Goal: Task Accomplishment & Management: Manage account settings

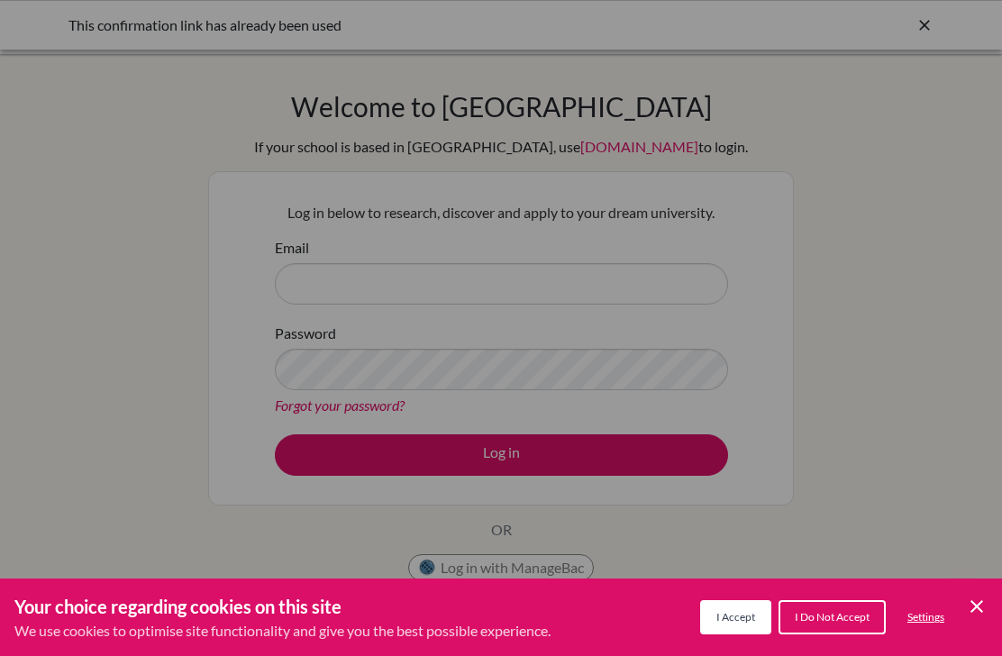
click at [743, 618] on span "I Accept" at bounding box center [736, 617] width 39 height 14
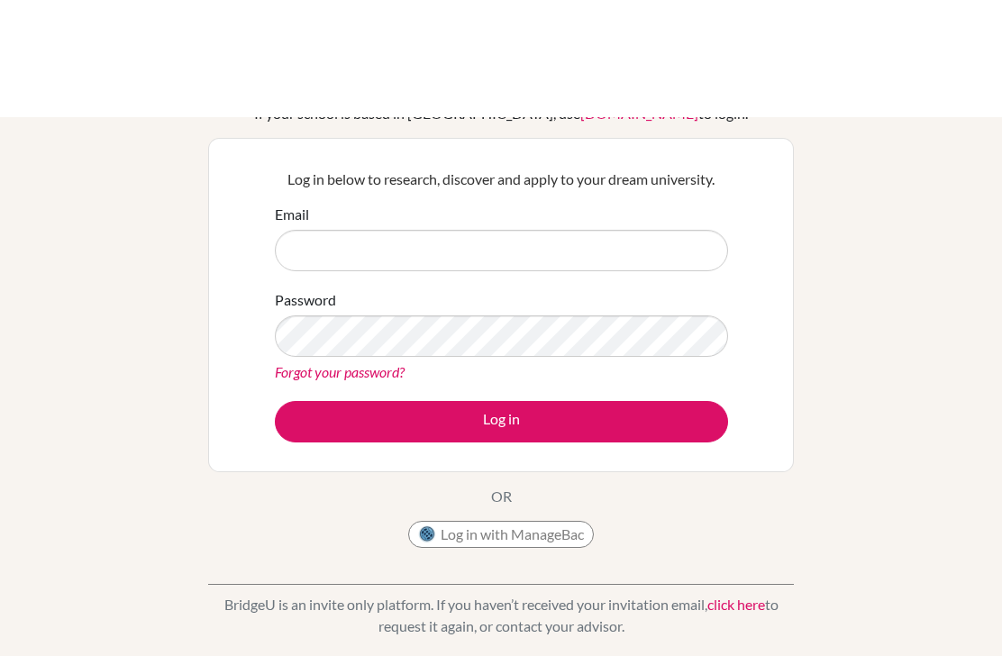
scroll to position [34, 0]
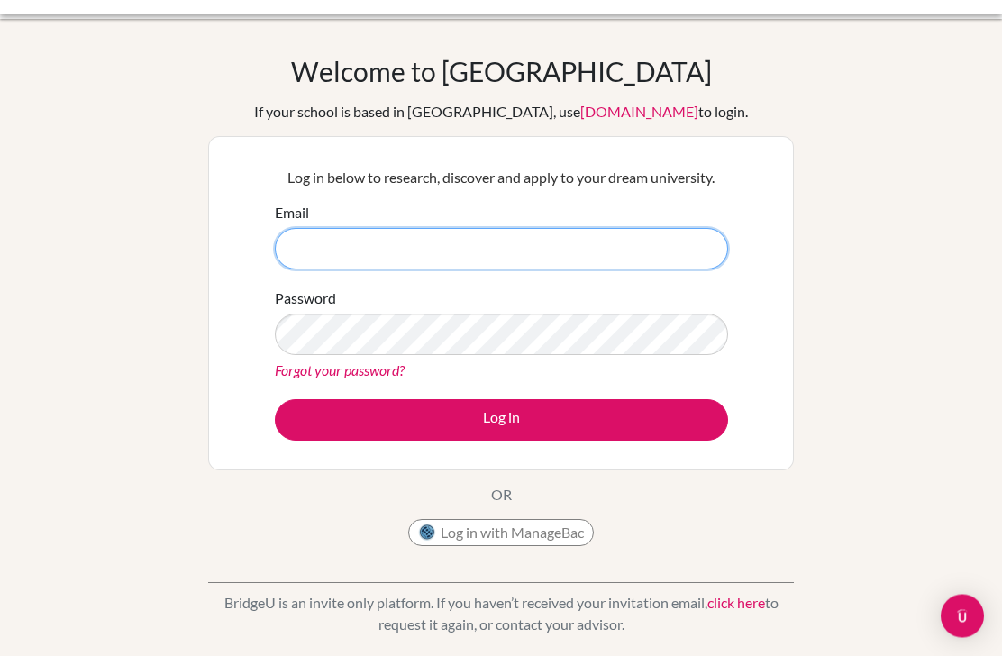
click at [675, 249] on input "Email" at bounding box center [501, 249] width 453 height 41
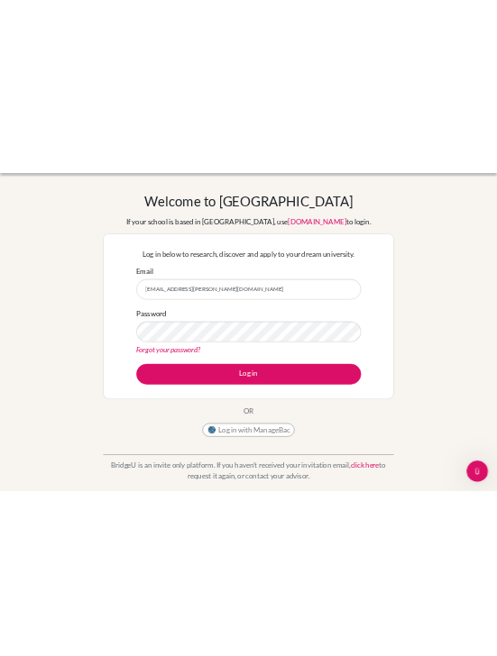
scroll to position [0, 0]
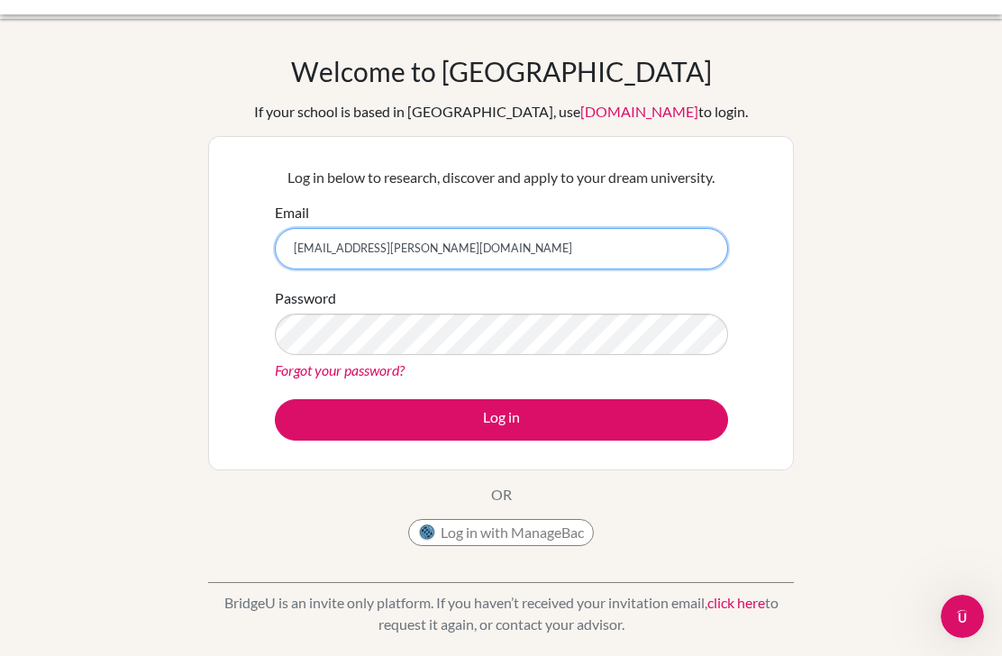
type input "[EMAIL_ADDRESS][PERSON_NAME][DOMAIN_NAME]"
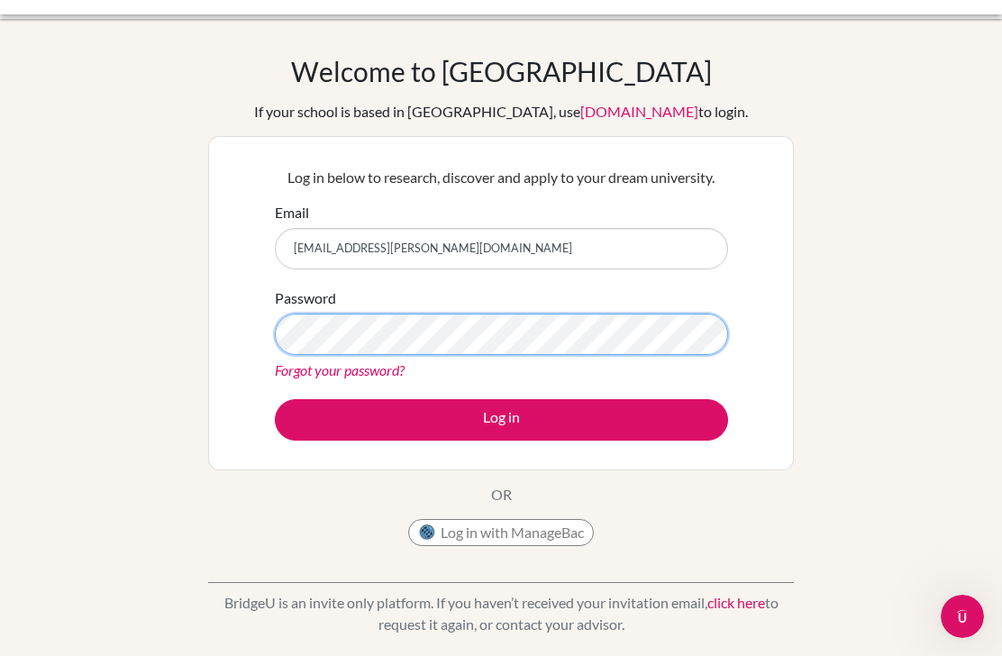
scroll to position [34, 0]
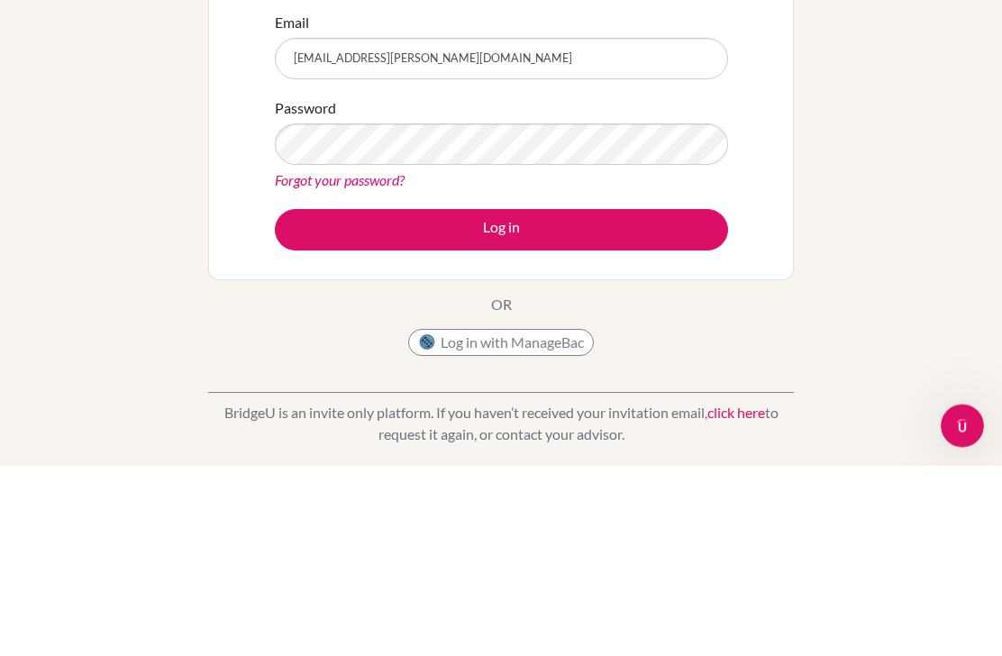
click at [615, 400] on button "Log in" at bounding box center [501, 420] width 453 height 41
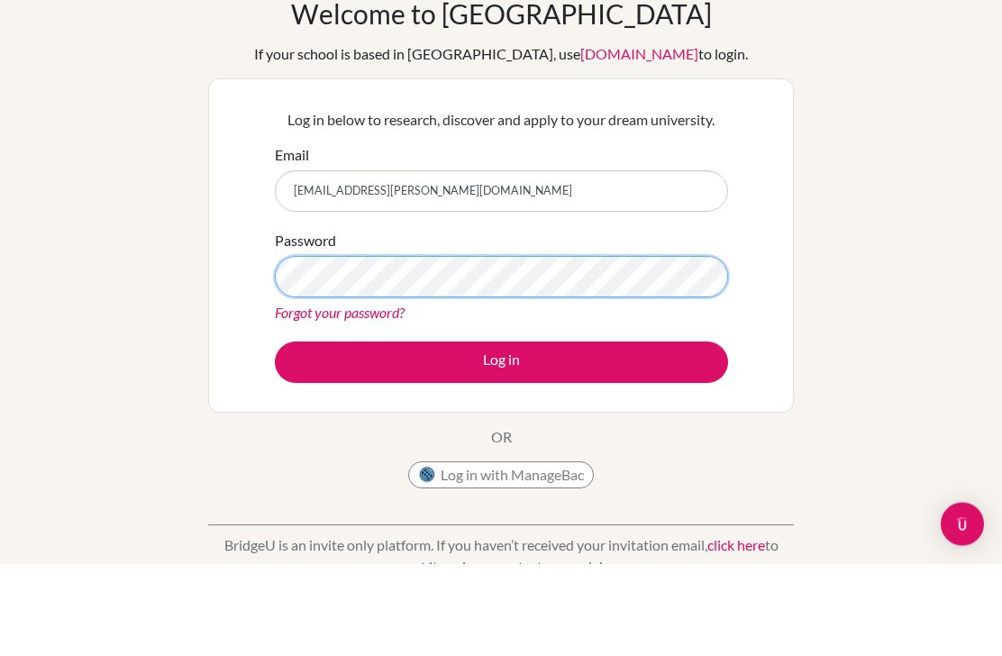
scroll to position [92, 0]
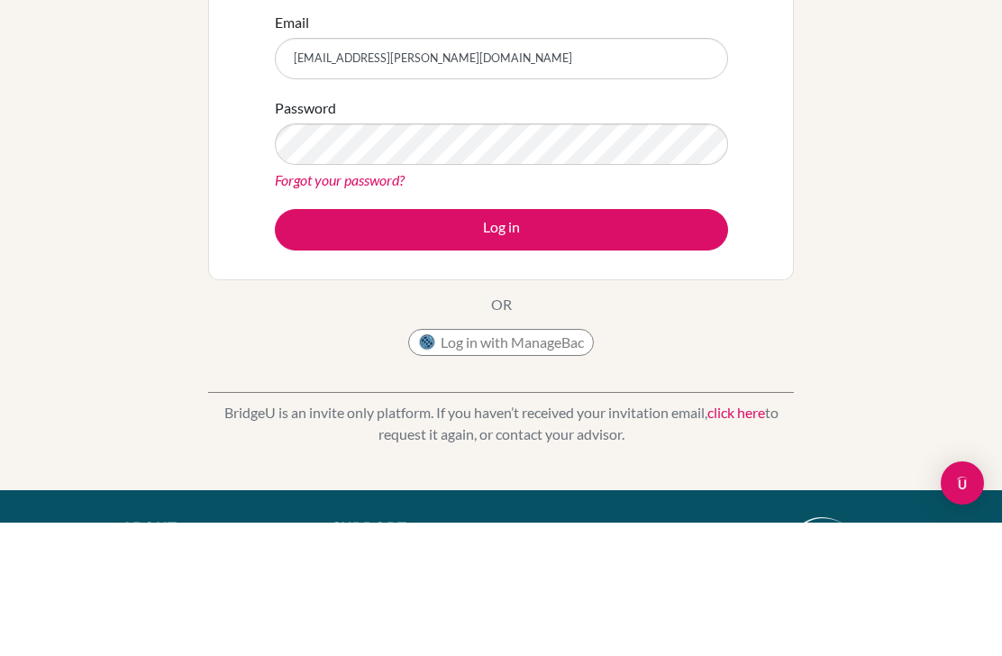
click at [632, 342] on button "Log in" at bounding box center [501, 362] width 453 height 41
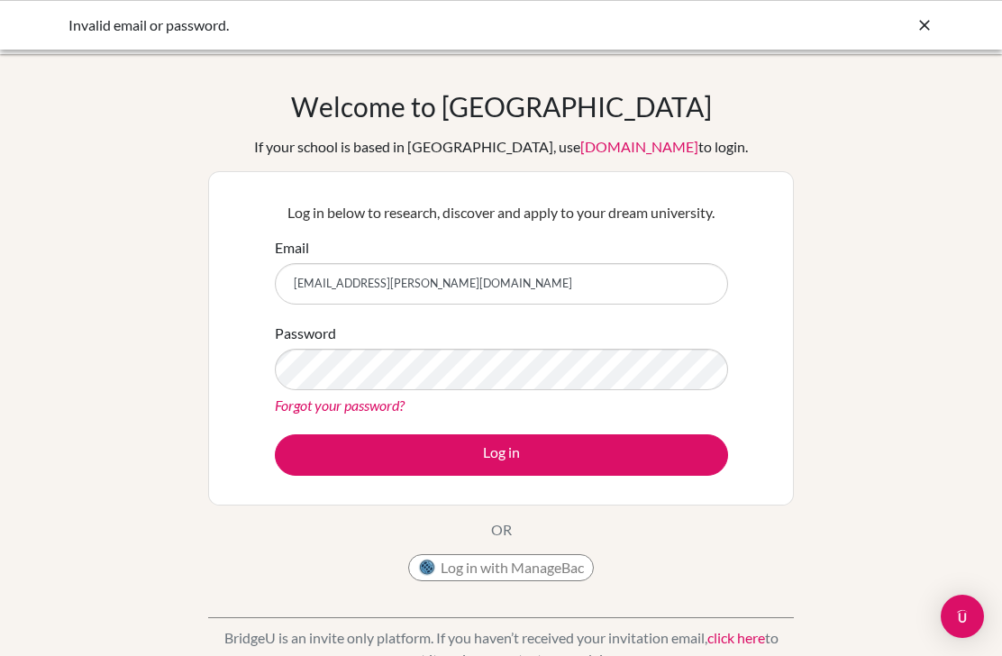
click at [501, 454] on button "Log in" at bounding box center [501, 454] width 453 height 41
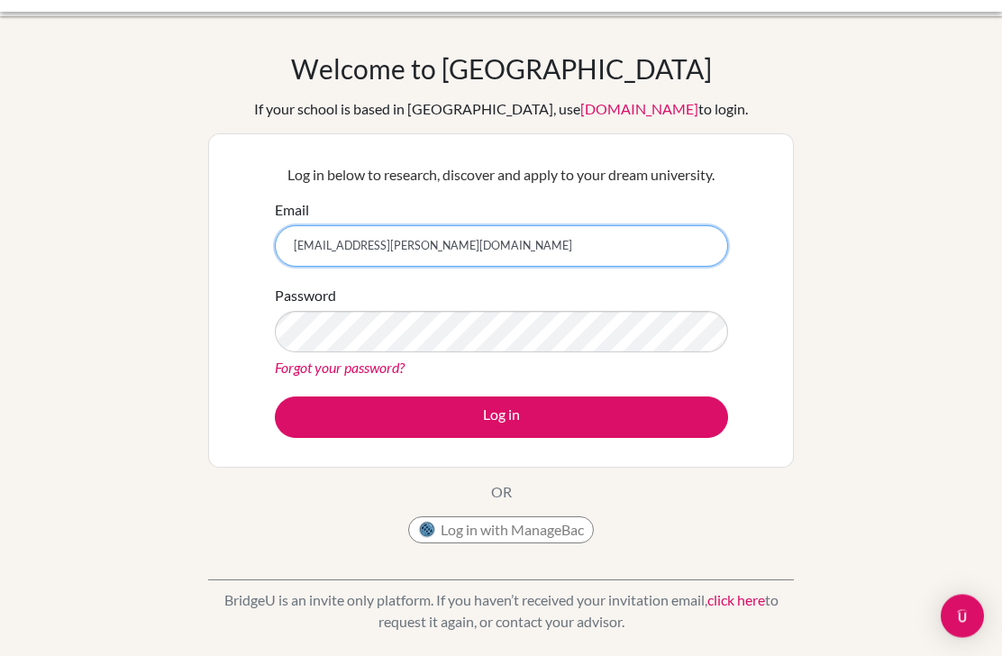
scroll to position [38, 0]
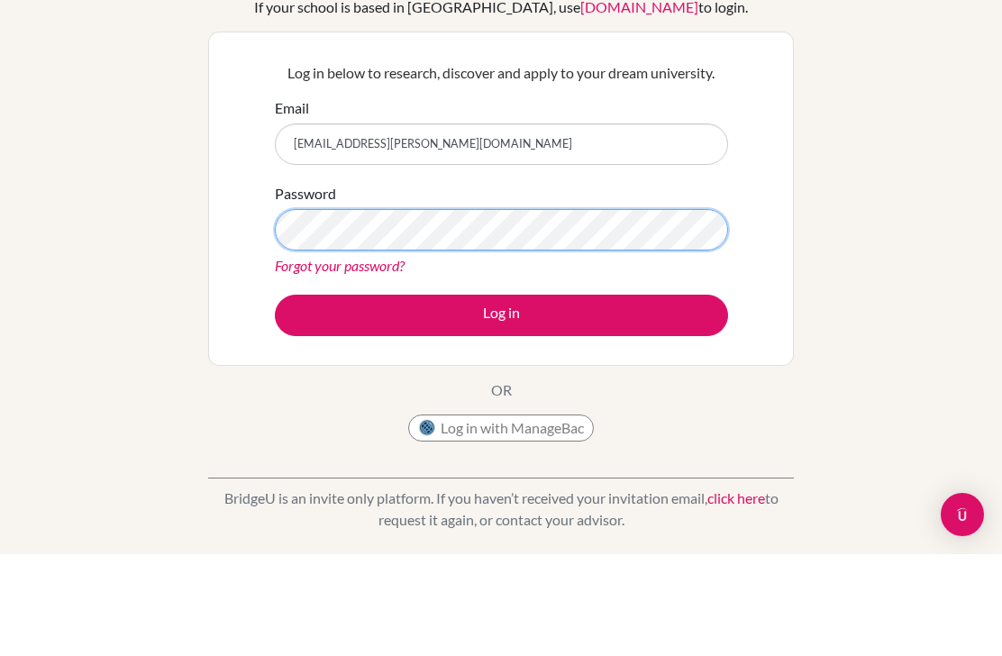
click at [501, 397] on button "Log in" at bounding box center [501, 417] width 453 height 41
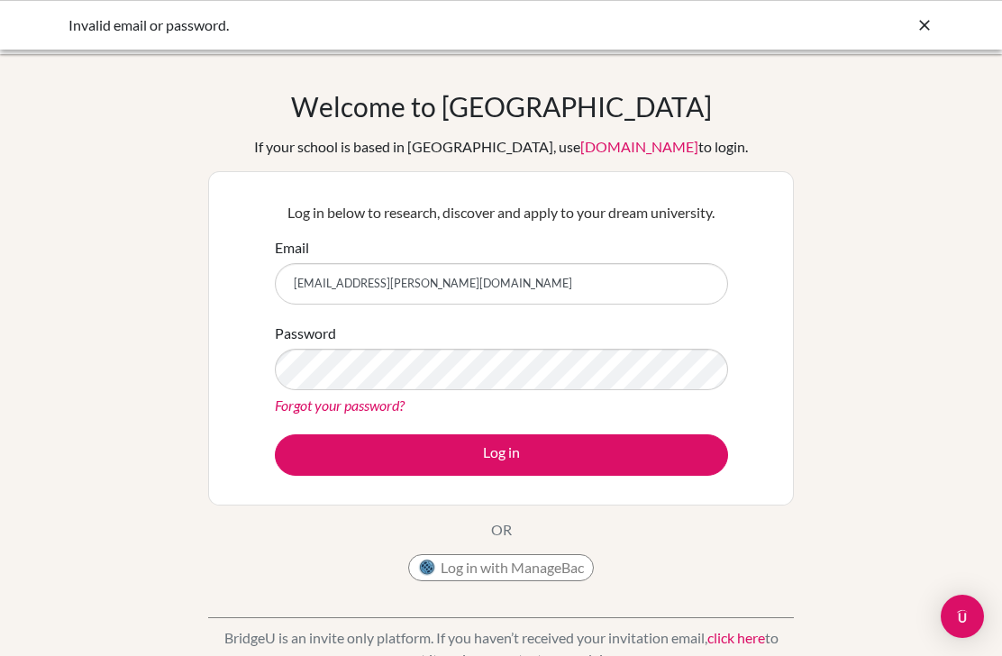
click at [377, 409] on link "Forgot your password?" at bounding box center [340, 405] width 130 height 17
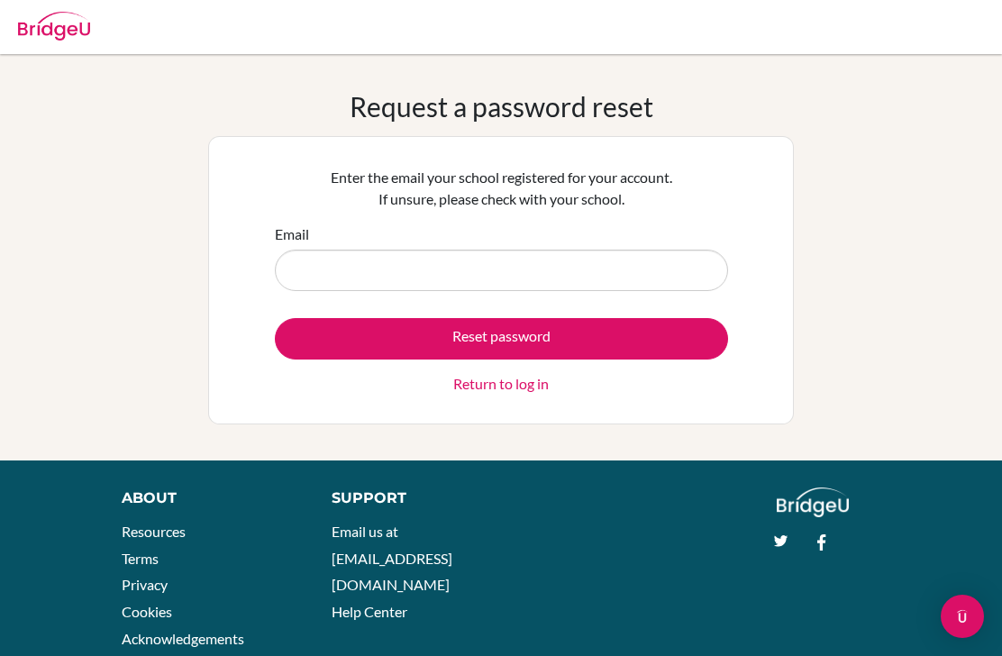
click at [445, 256] on input "Email" at bounding box center [501, 270] width 453 height 41
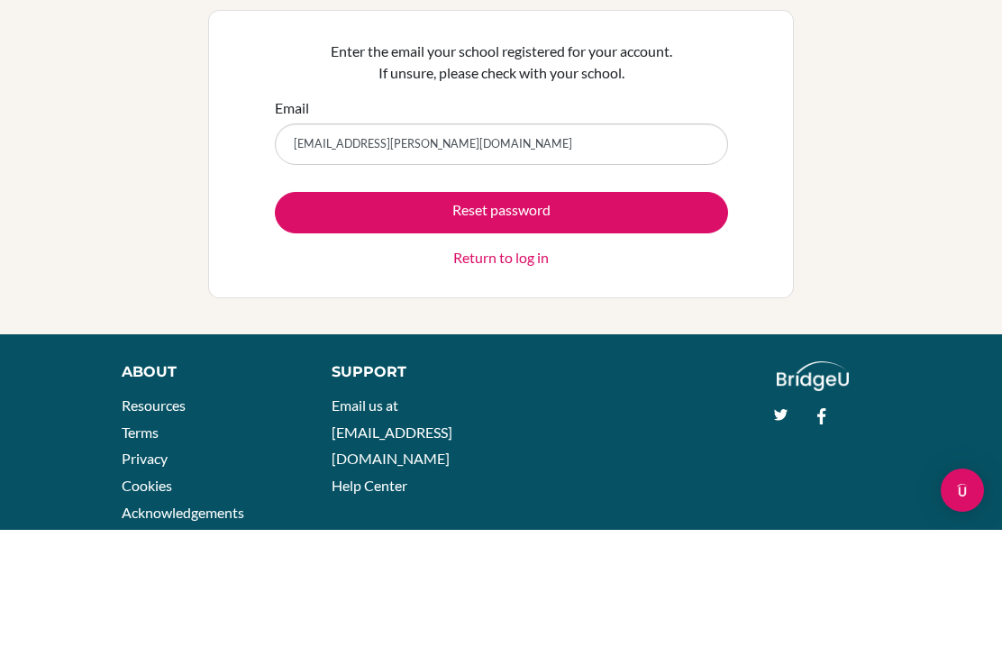
type input "[EMAIL_ADDRESS][PERSON_NAME][DOMAIN_NAME]"
click at [899, 184] on div "Request a password reset Enter the email your school registered for your accoun…" at bounding box center [501, 257] width 1002 height 334
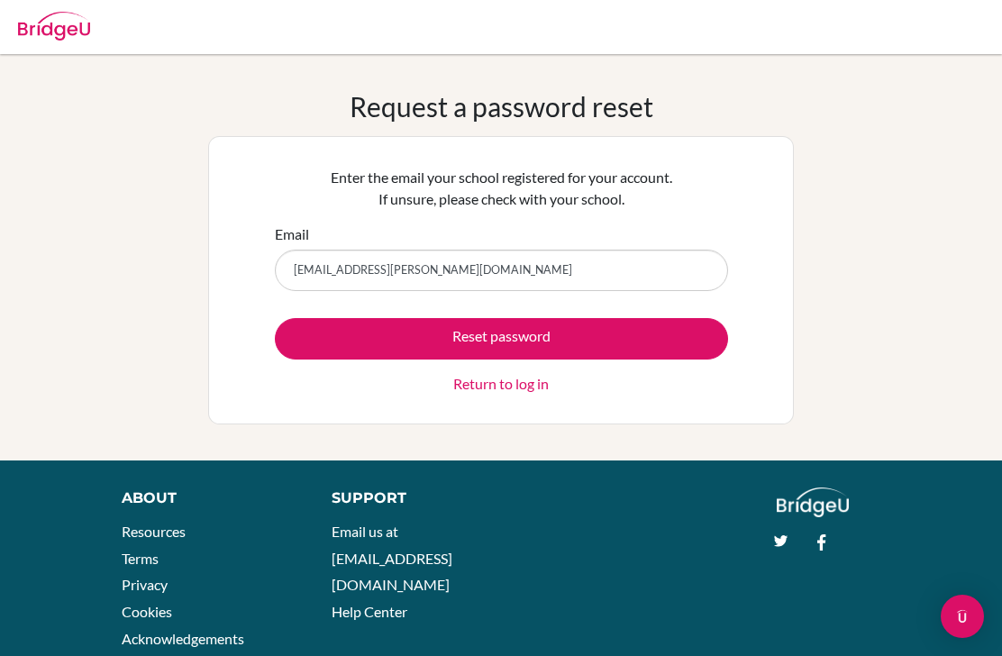
click at [577, 340] on button "Reset password" at bounding box center [501, 338] width 453 height 41
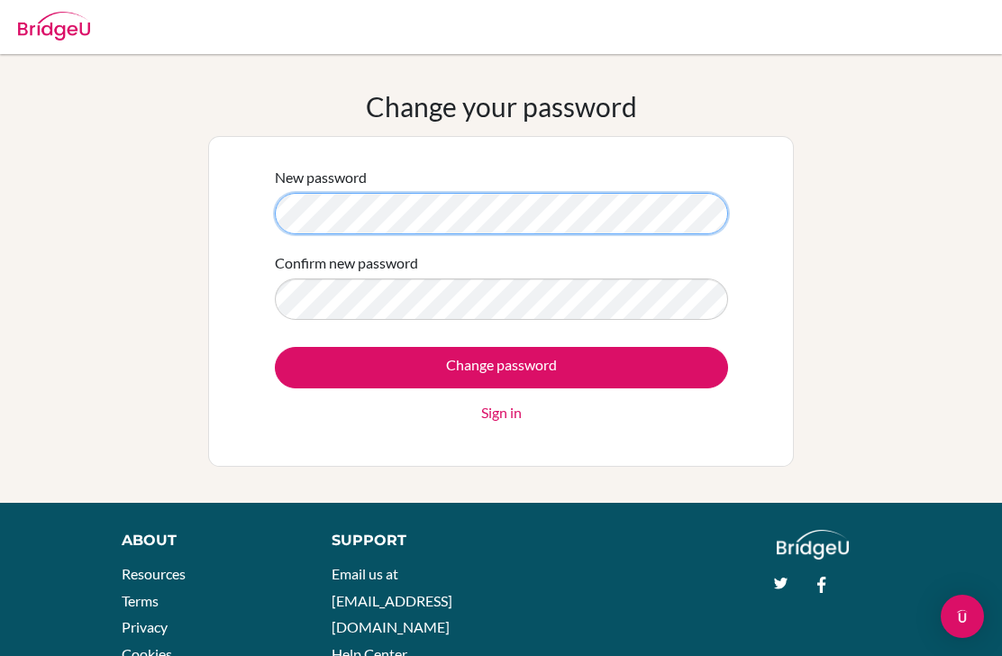
click at [501, 367] on input "Change password" at bounding box center [501, 367] width 453 height 41
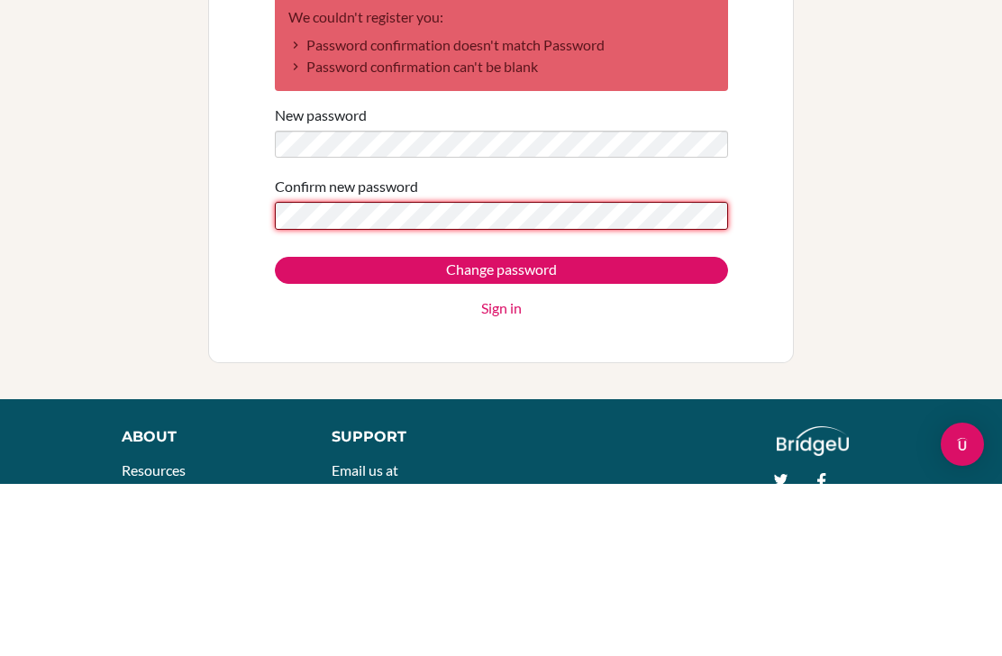
click at [501, 429] on input "Change password" at bounding box center [501, 442] width 453 height 27
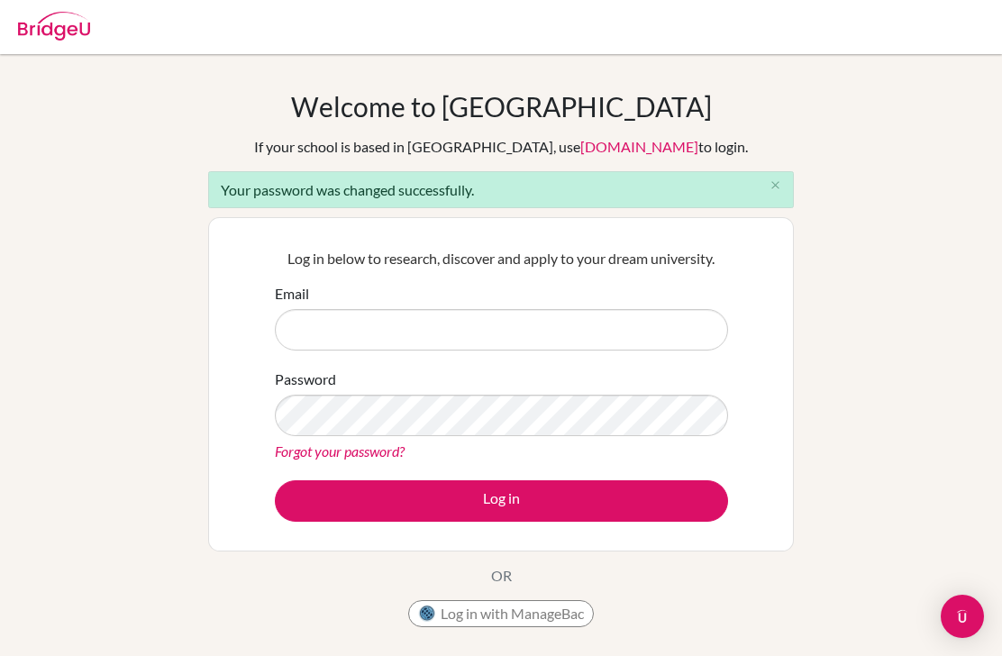
click at [309, 326] on input "Email" at bounding box center [501, 329] width 453 height 41
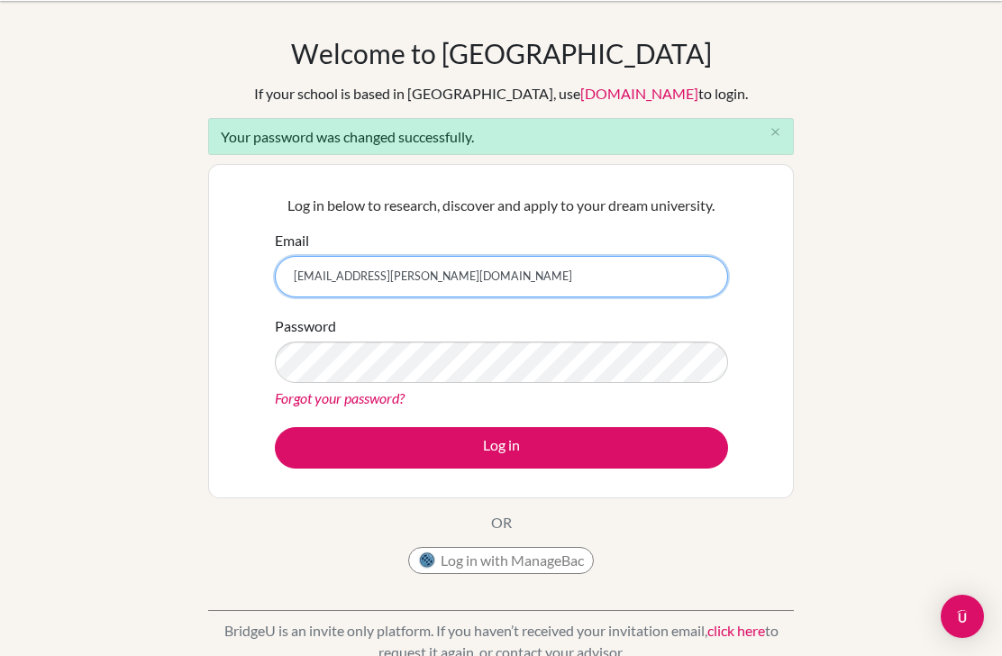
type input "[EMAIL_ADDRESS][PERSON_NAME][DOMAIN_NAME]"
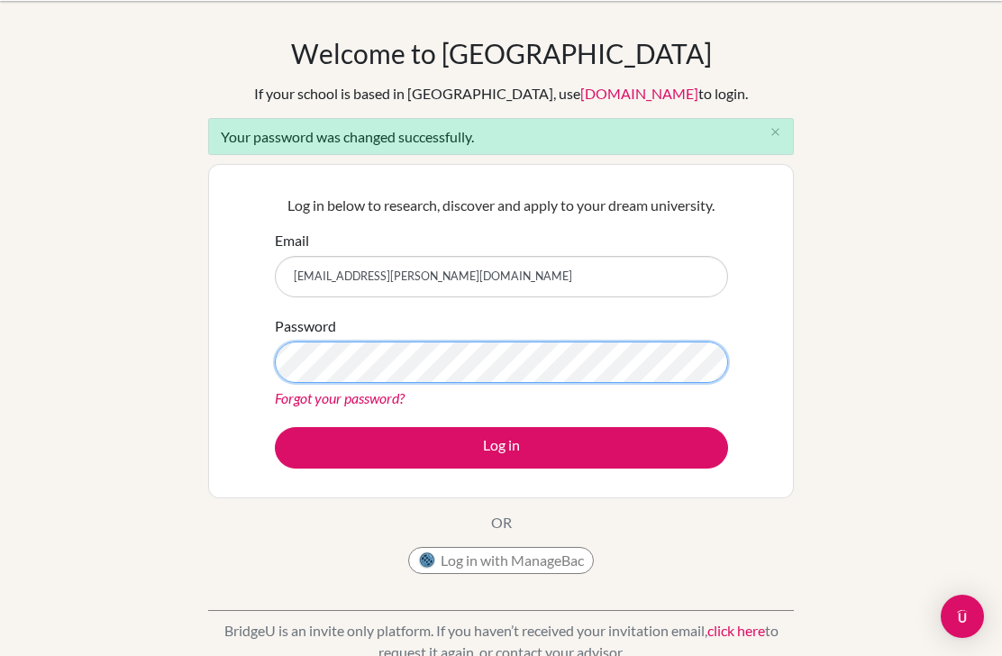
scroll to position [52, 0]
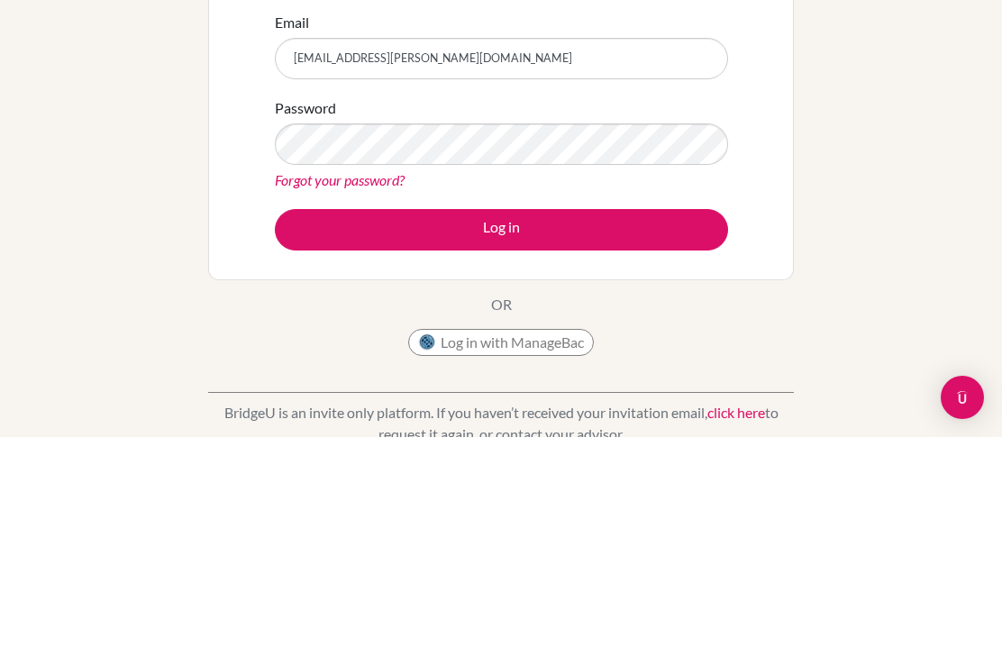
click at [644, 428] on button "Log in" at bounding box center [501, 448] width 453 height 41
